Goal: Find specific page/section: Find specific page/section

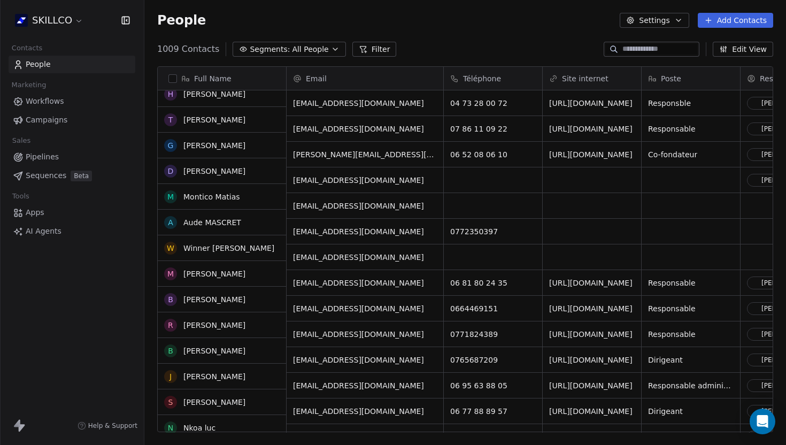
scroll to position [206, 0]
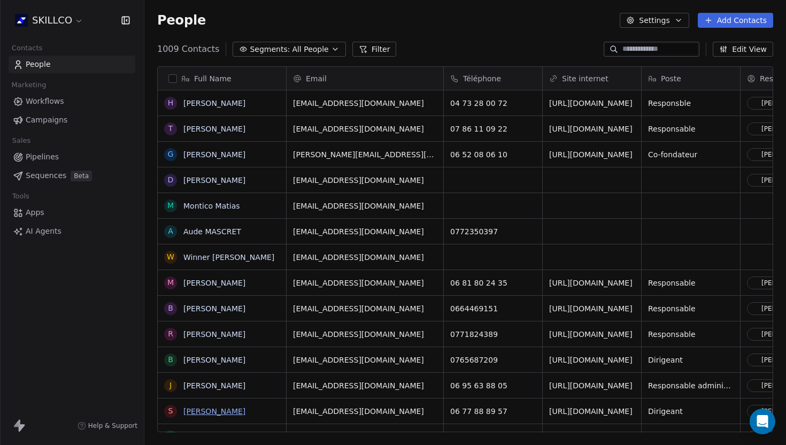
click at [219, 411] on link "[PERSON_NAME]" at bounding box center [214, 411] width 62 height 9
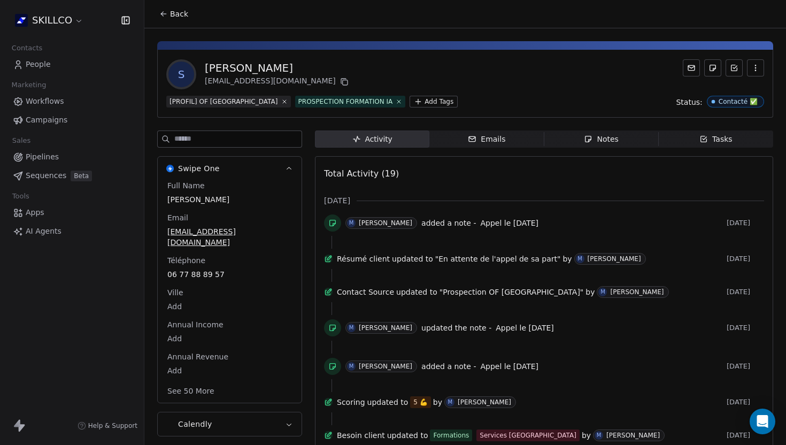
click at [599, 136] on div "Notes" at bounding box center [601, 139] width 34 height 11
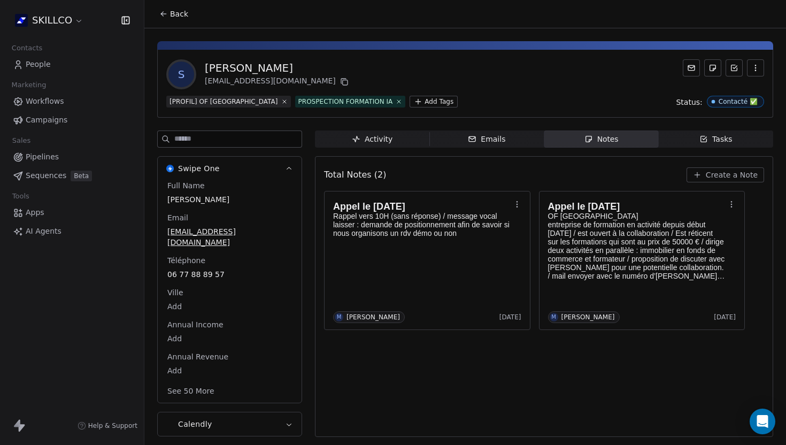
click at [601, 151] on div "Activity Activity Emails Emails Notes Notes Tasks Tasks Total Notes (2) Create …" at bounding box center [544, 286] width 458 height 313
click at [595, 156] on div "Activity Activity Emails Emails Notes Notes Tasks Tasks Total Notes (2) Create …" at bounding box center [544, 330] width 458 height 400
click at [595, 153] on div "Activity Activity Emails Emails Notes Notes Tasks Tasks Total Notes (2) Create …" at bounding box center [544, 330] width 458 height 400
